Goal: Find specific page/section: Find specific page/section

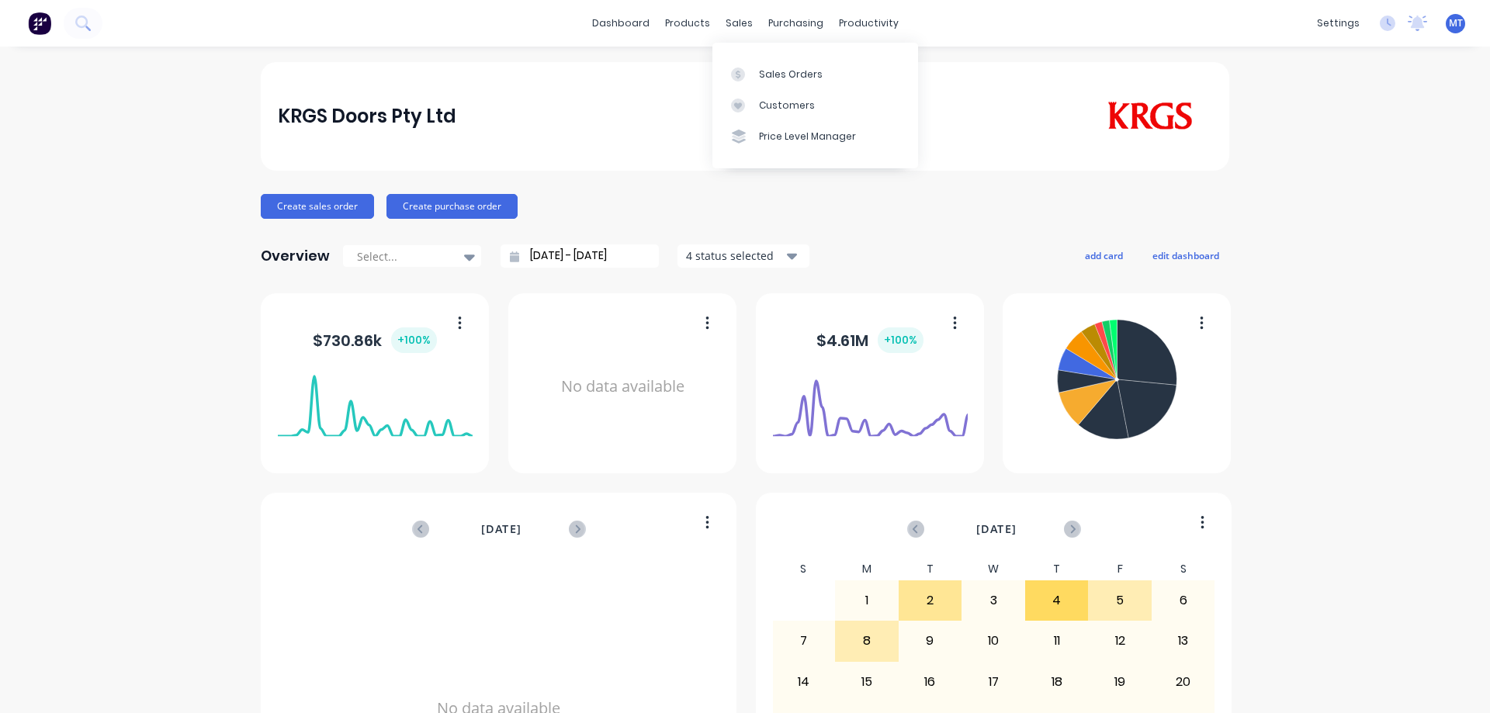
click at [745, 68] on div at bounding box center [742, 75] width 23 height 14
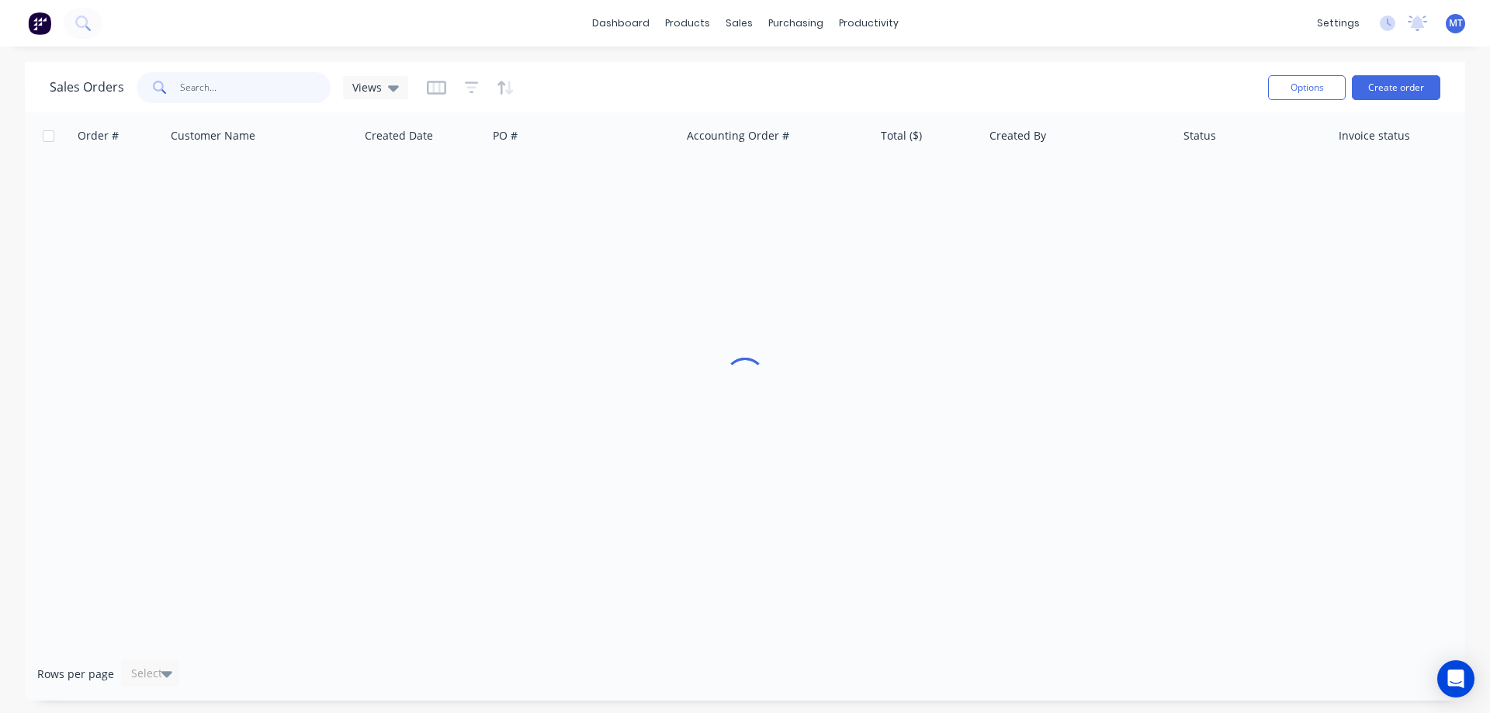
click at [255, 93] on input "text" at bounding box center [255, 87] width 151 height 31
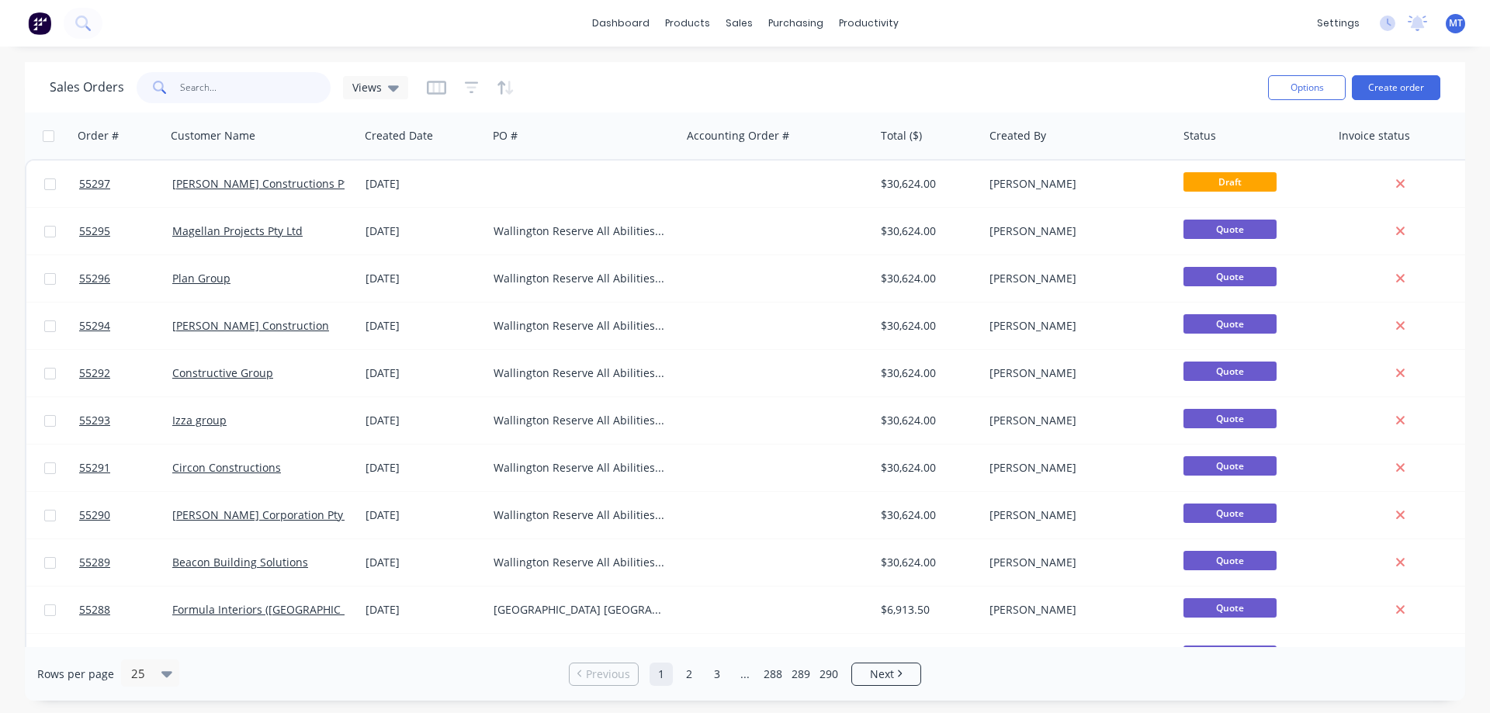
click at [254, 85] on input "text" at bounding box center [255, 87] width 151 height 31
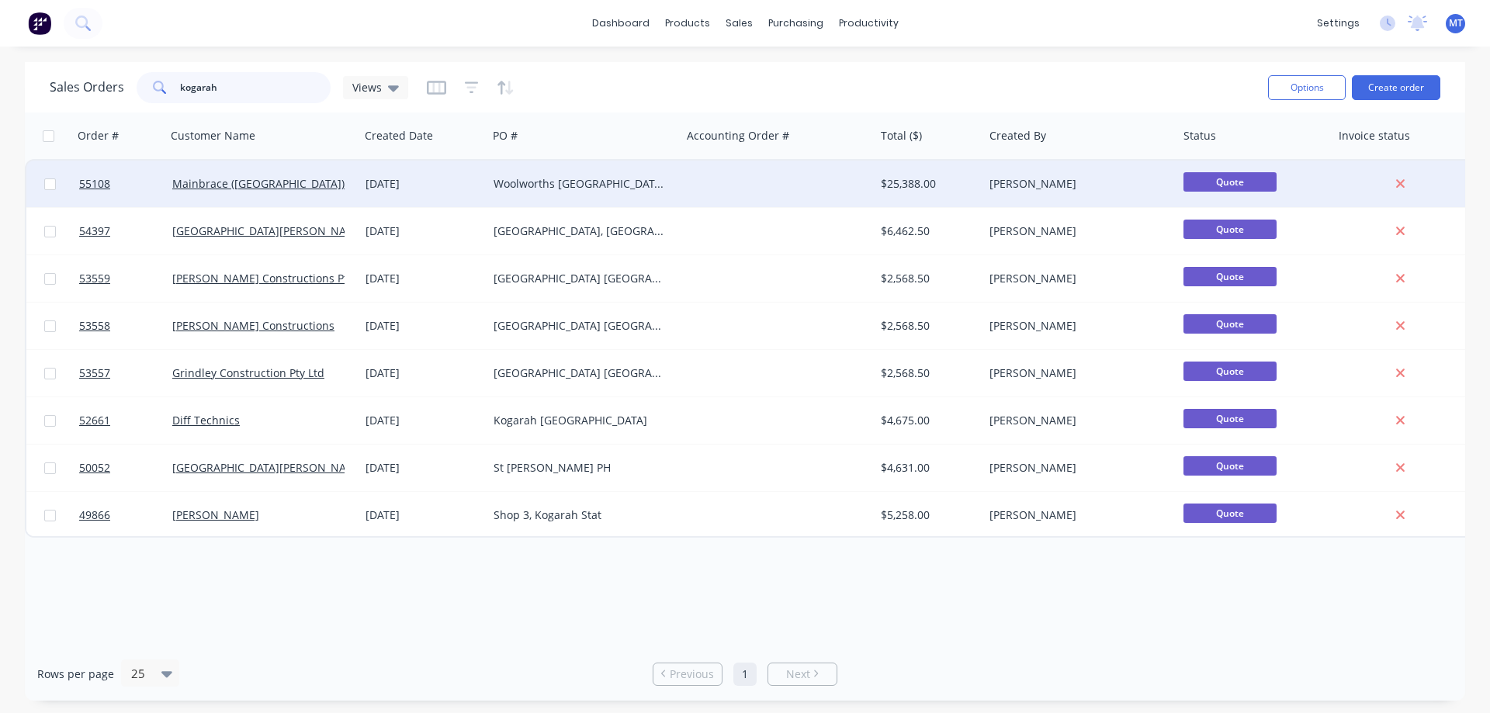
type input "kogarah"
click at [566, 189] on div "Woolworths [GEOGRAPHIC_DATA] [GEOGRAPHIC_DATA]" at bounding box center [580, 184] width 172 height 16
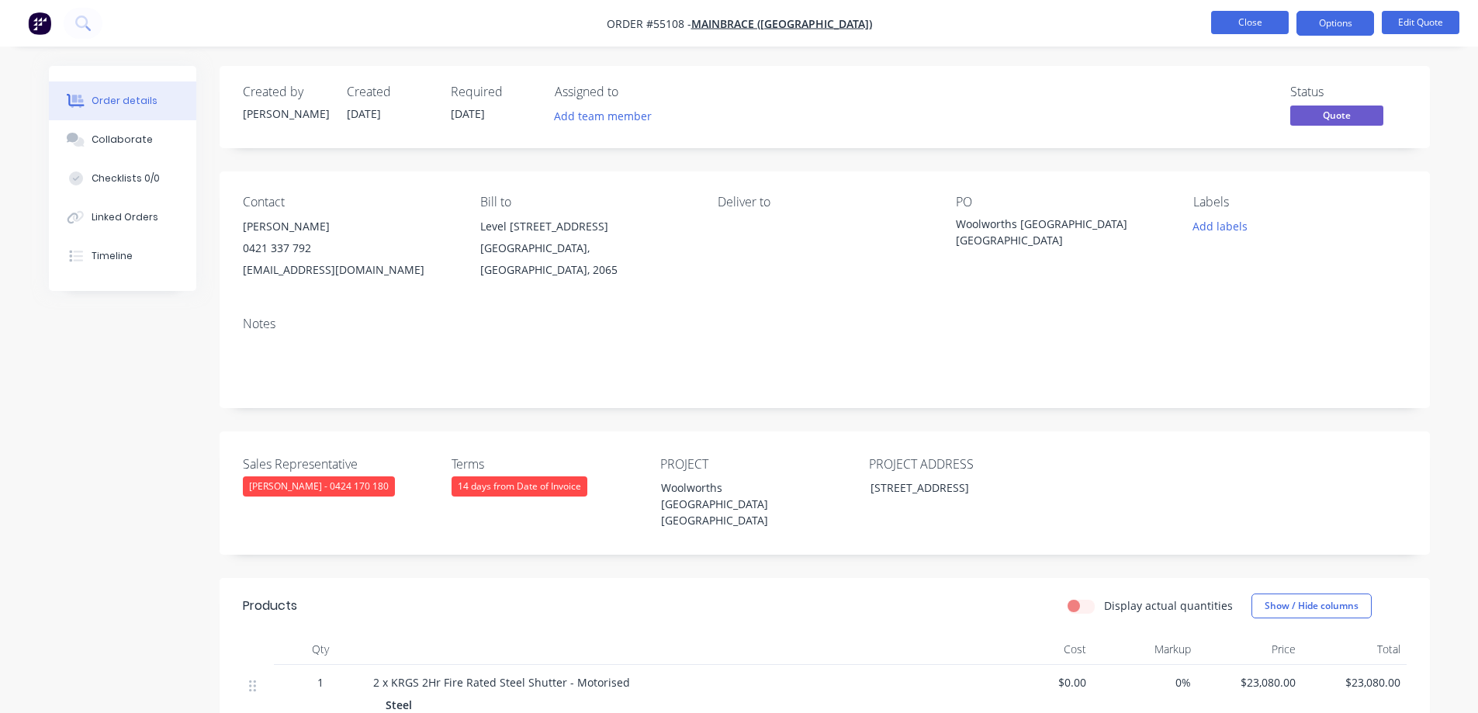
click at [1236, 32] on button "Close" at bounding box center [1251, 22] width 78 height 23
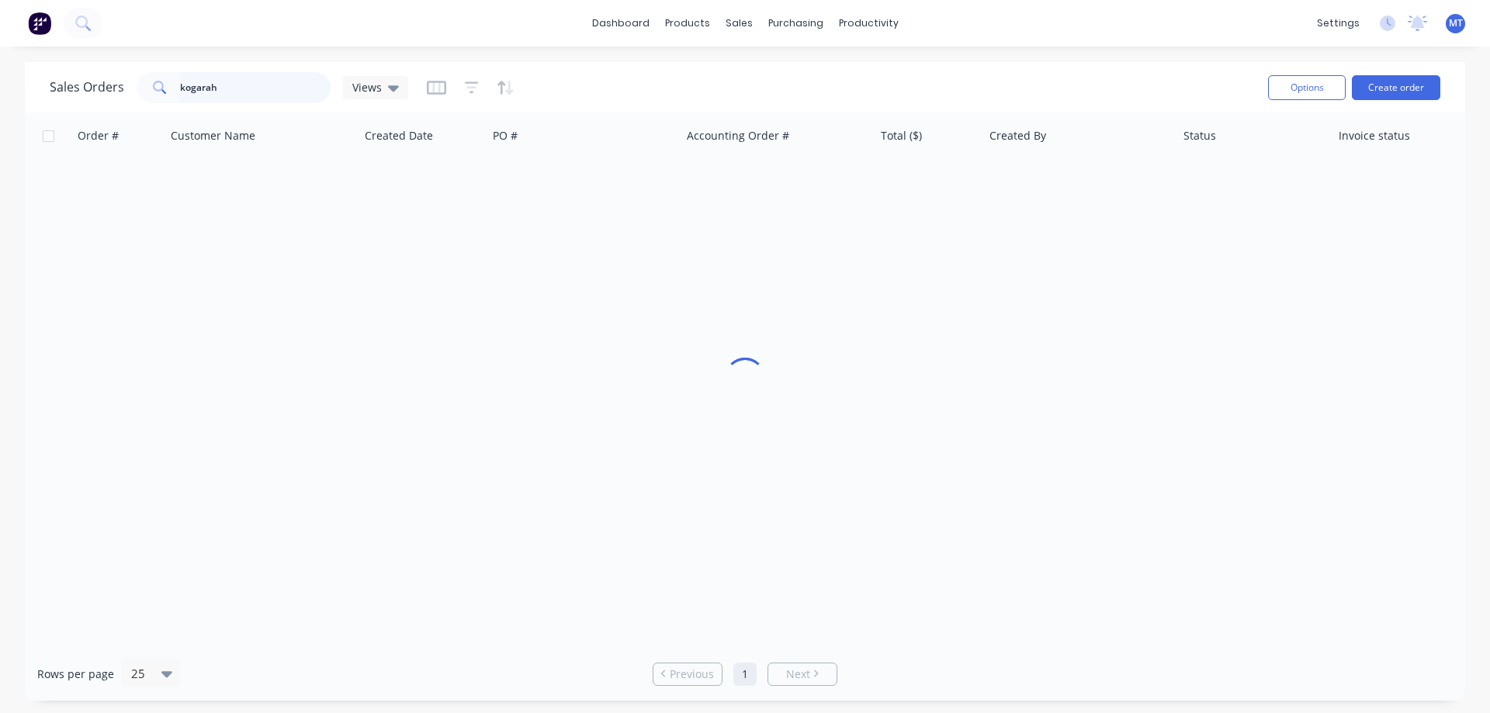
drag, startPoint x: 250, startPoint y: 81, endPoint x: 9, endPoint y: 56, distance: 242.0
click at [9, 56] on div "dashboard products sales purchasing productivity dashboard products Product Cat…" at bounding box center [745, 356] width 1490 height 713
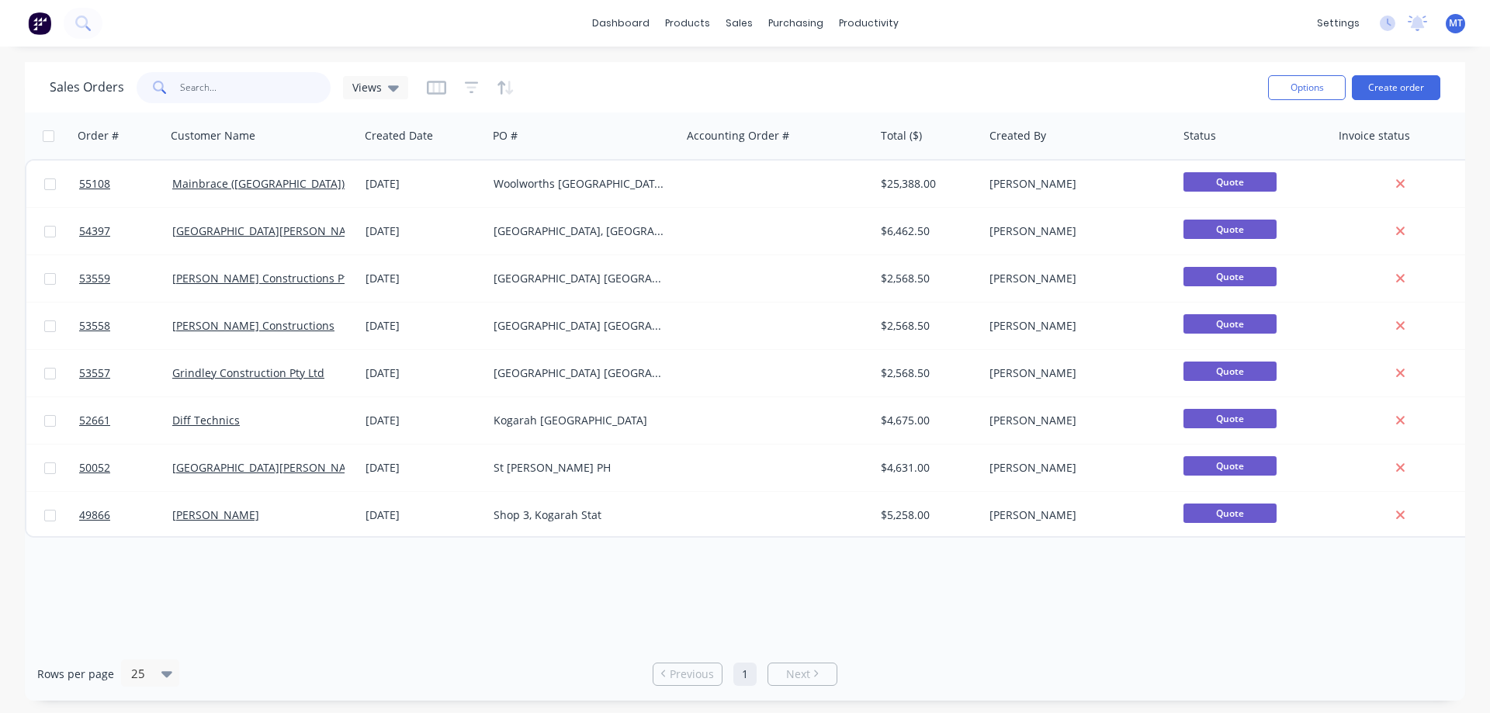
type input "="
type input "d"
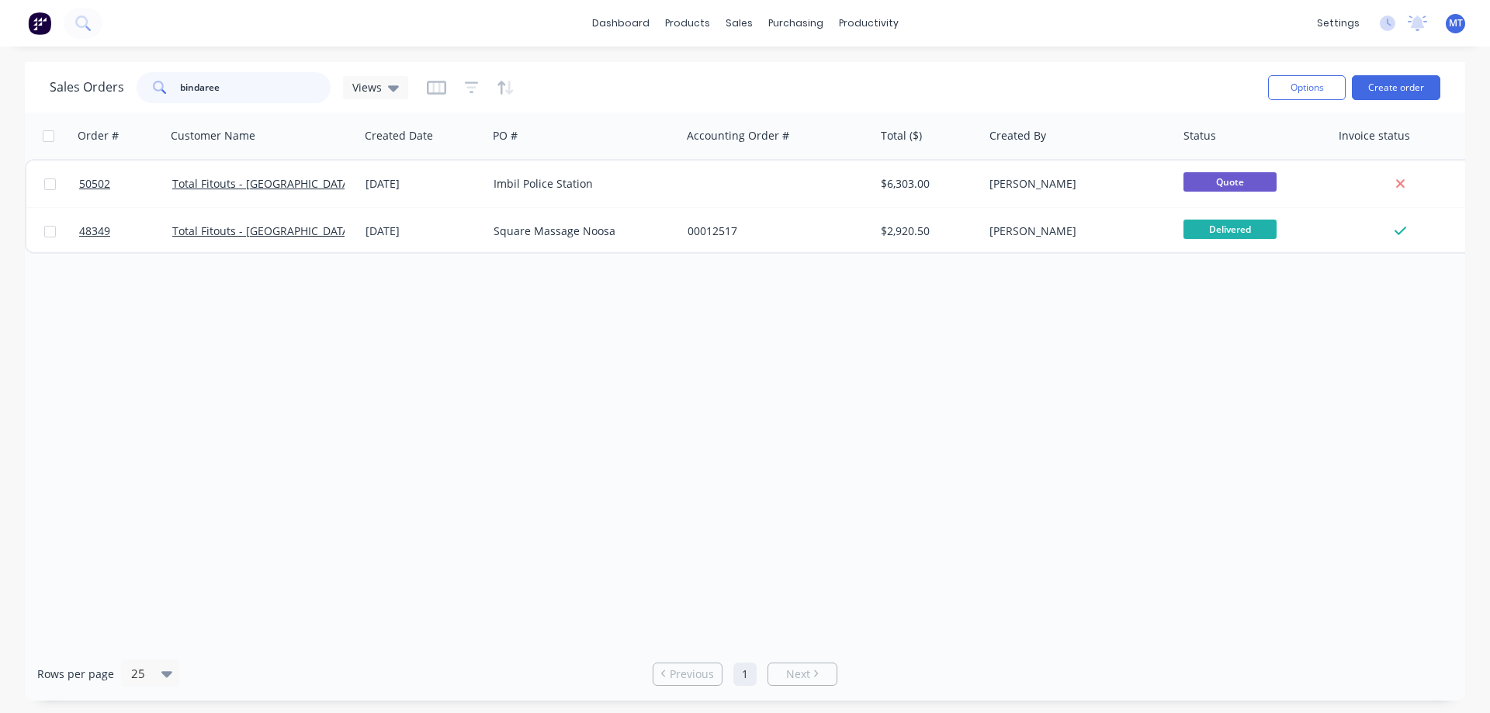
drag, startPoint x: 249, startPoint y: 87, endPoint x: 5, endPoint y: 85, distance: 243.7
click at [5, 85] on div "Sales Orders bindaree Views Options Create order Order # Customer Name Created …" at bounding box center [745, 381] width 1490 height 639
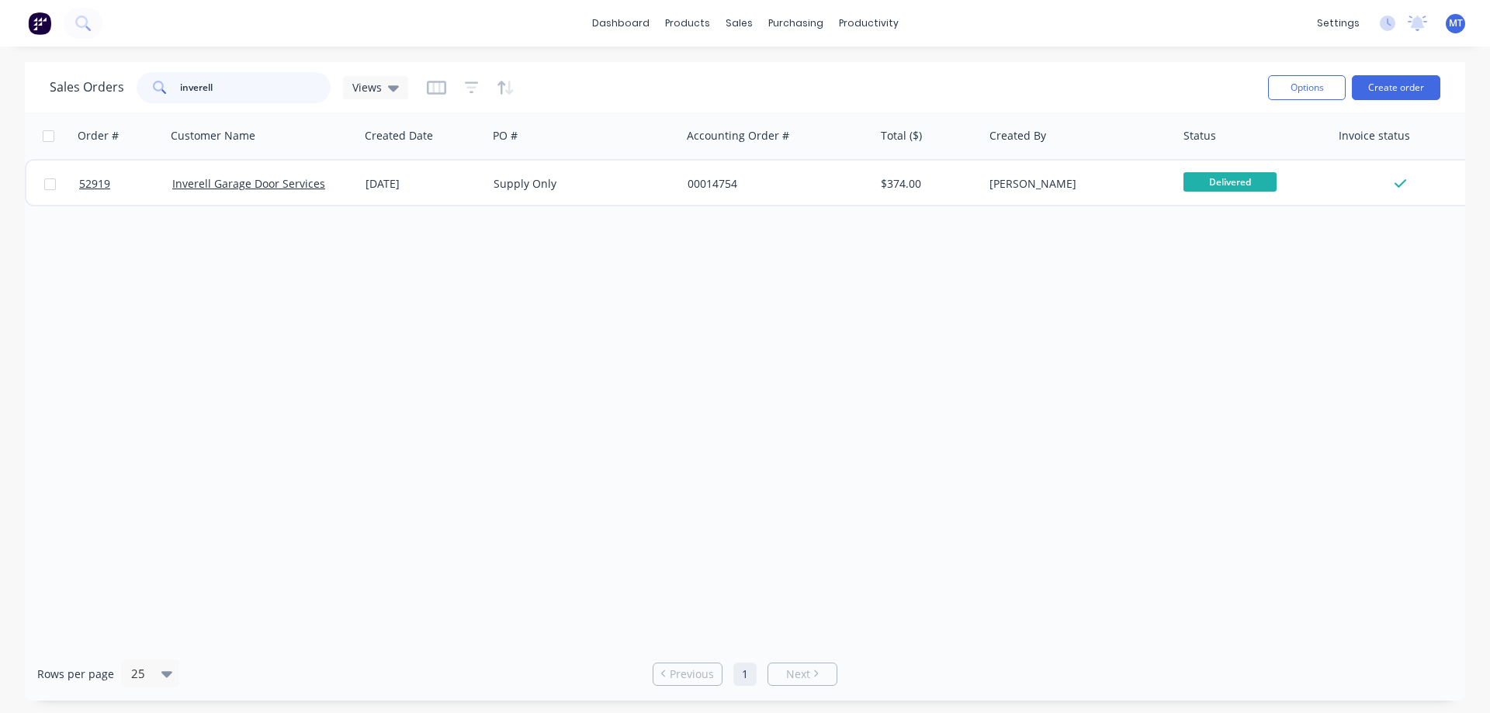
drag, startPoint x: 238, startPoint y: 90, endPoint x: 55, endPoint y: 75, distance: 183.8
click at [77, 88] on div "Sales Orders inverell Views" at bounding box center [229, 87] width 359 height 31
paste input "171188"
type input "171188"
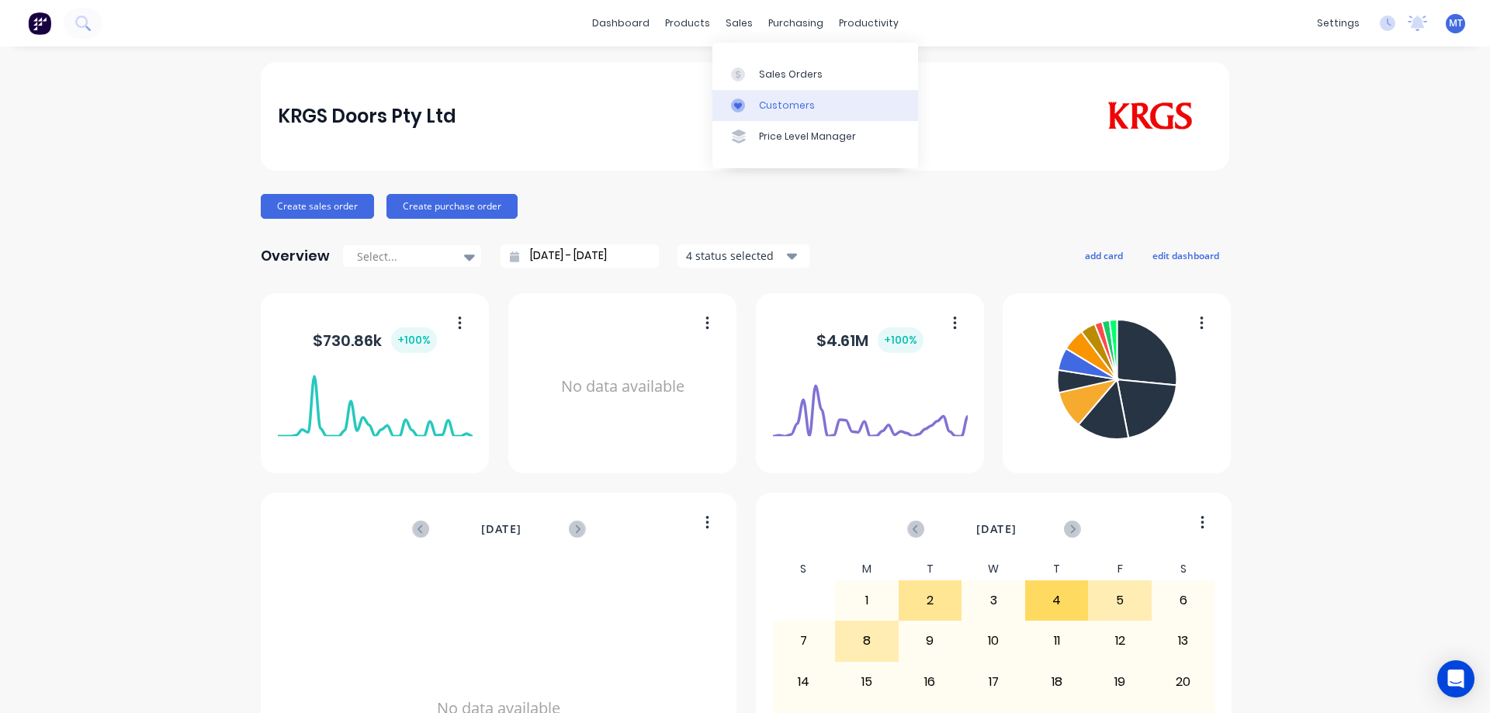
click at [751, 90] on link "Customers" at bounding box center [815, 105] width 206 height 31
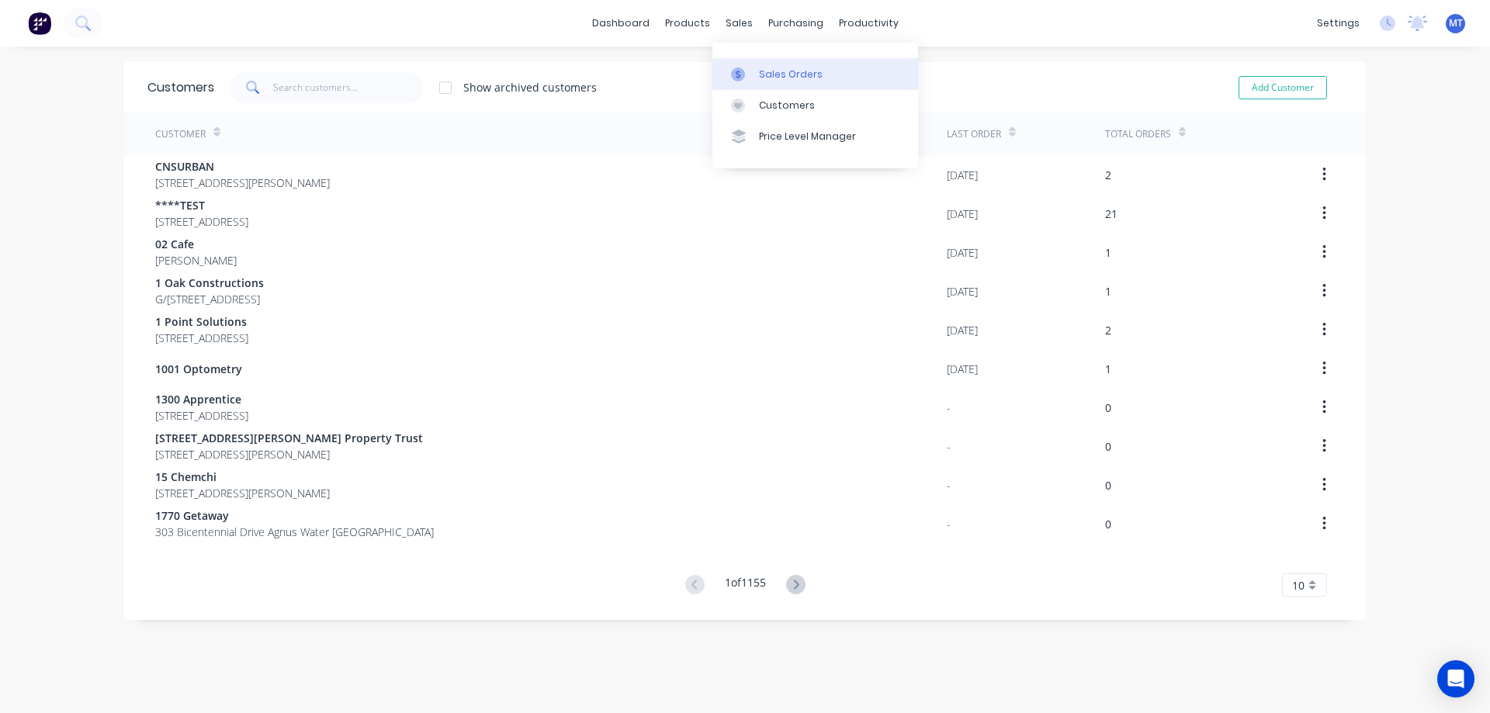
click at [773, 71] on div "Sales Orders" at bounding box center [791, 75] width 64 height 14
